Goal: Obtain resource: Obtain resource

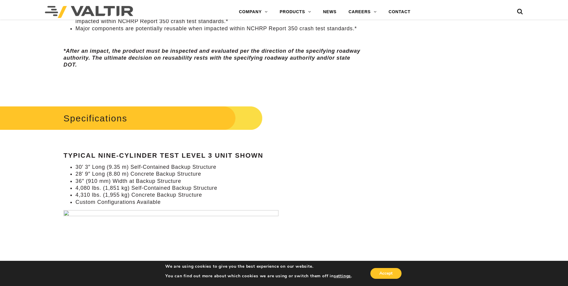
scroll to position [509, 0]
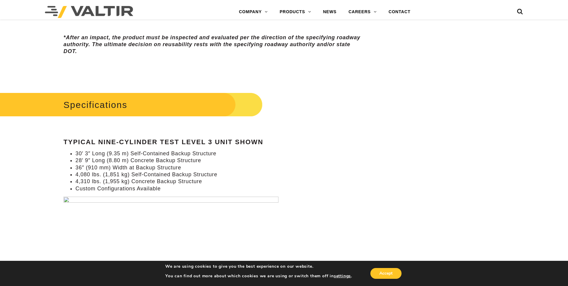
click at [68, 199] on img at bounding box center [171, 254] width 215 height 114
click at [66, 200] on img at bounding box center [171, 254] width 215 height 114
click at [83, 199] on img at bounding box center [171, 254] width 215 height 114
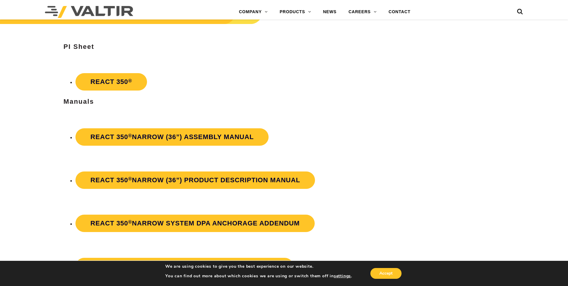
scroll to position [1049, 0]
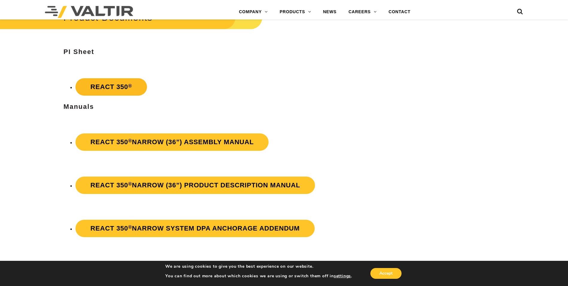
click at [120, 84] on link "REACT 350 ®" at bounding box center [111, 86] width 72 height 17
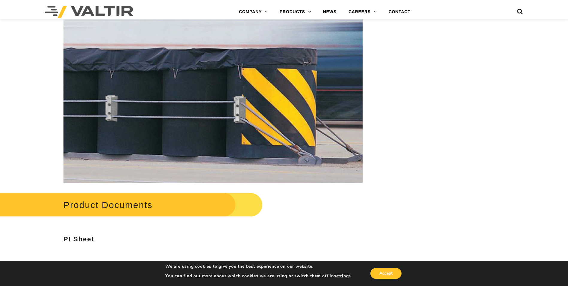
scroll to position [892, 0]
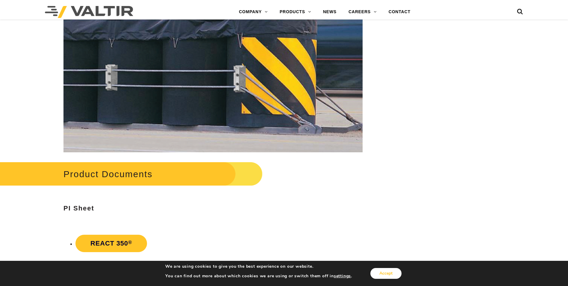
click at [386, 274] on button "Accept" at bounding box center [386, 273] width 31 height 11
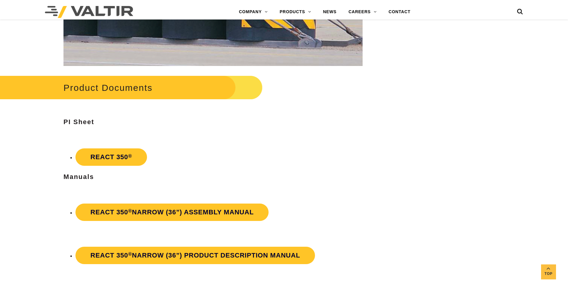
scroll to position [1042, 0]
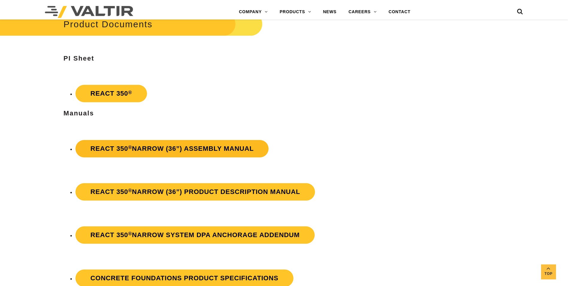
click at [124, 151] on strong "REACT 350 ® Narrow (36”) Assembly Manual" at bounding box center [171, 148] width 163 height 7
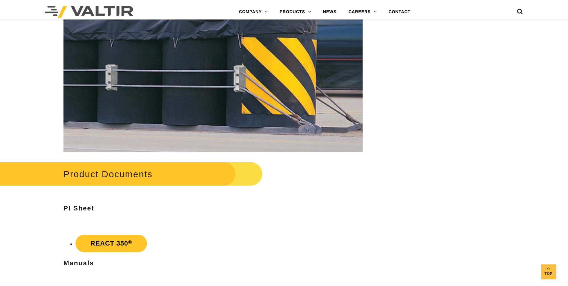
scroll to position [1072, 0]
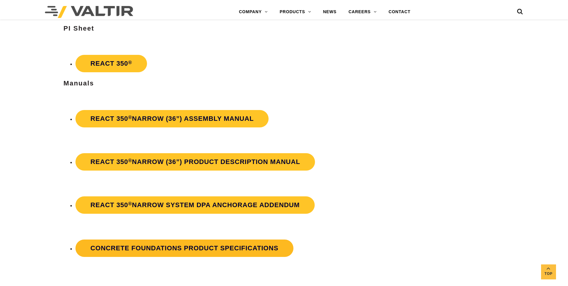
click at [199, 245] on strong "Concrete Foundations Product Specifications" at bounding box center [184, 247] width 188 height 7
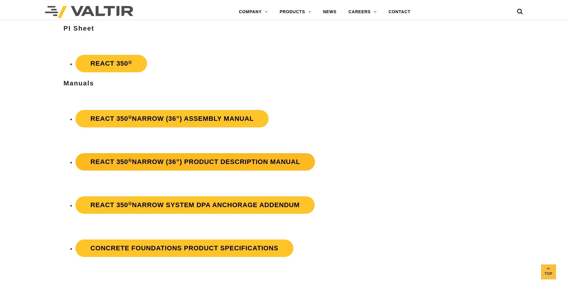
click at [195, 163] on strong "REACT 350 ® Narrow (36”) Product Description Manual" at bounding box center [195, 161] width 210 height 7
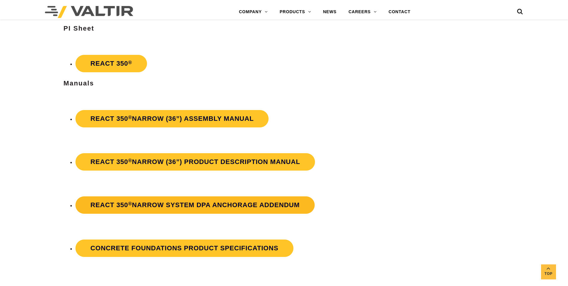
click at [119, 204] on strong "REACT 350 ® Narrow System DPA Anchorage Addendum" at bounding box center [194, 204] width 209 height 7
